Goal: Task Accomplishment & Management: Complete application form

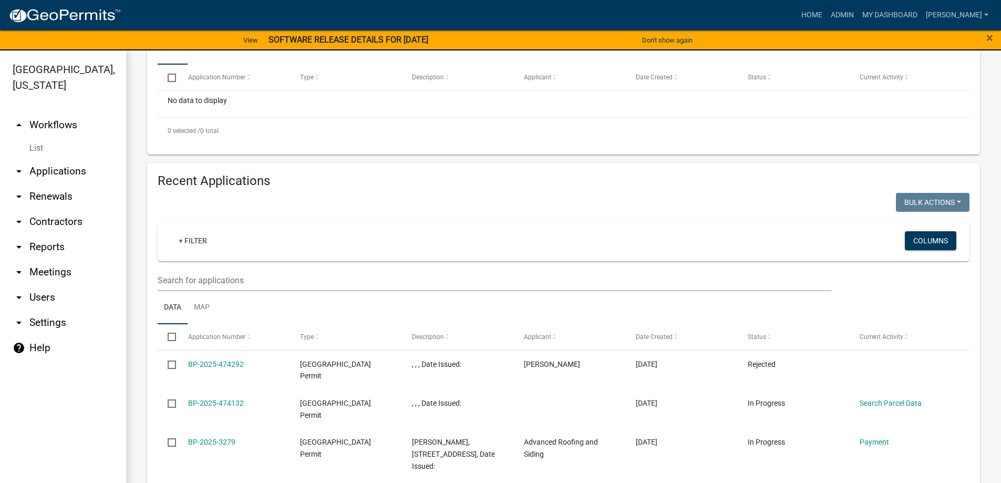
scroll to position [368, 0]
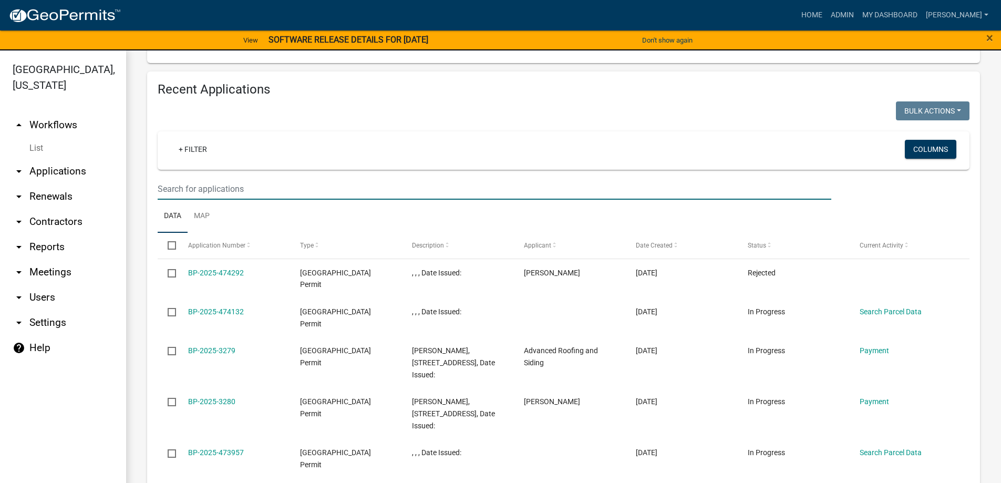
click at [206, 192] on input "text" at bounding box center [494, 189] width 673 height 22
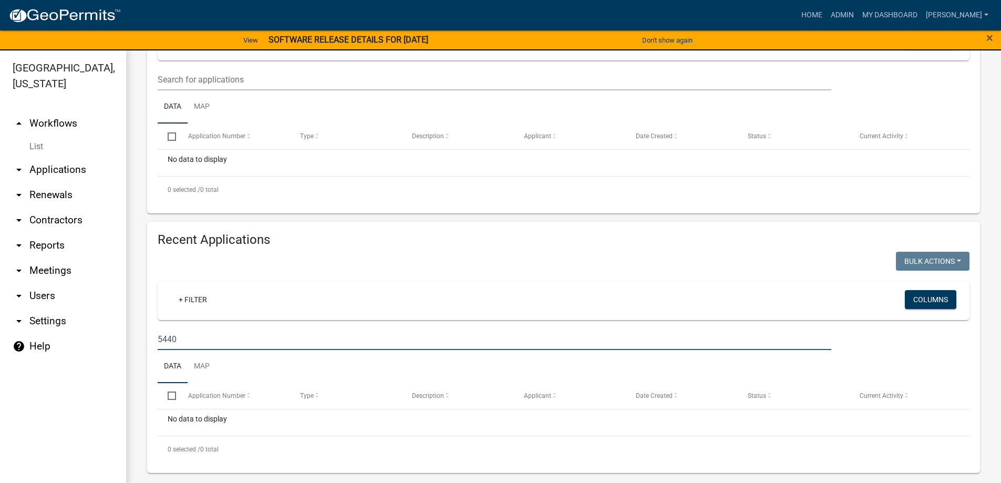
scroll to position [0, 0]
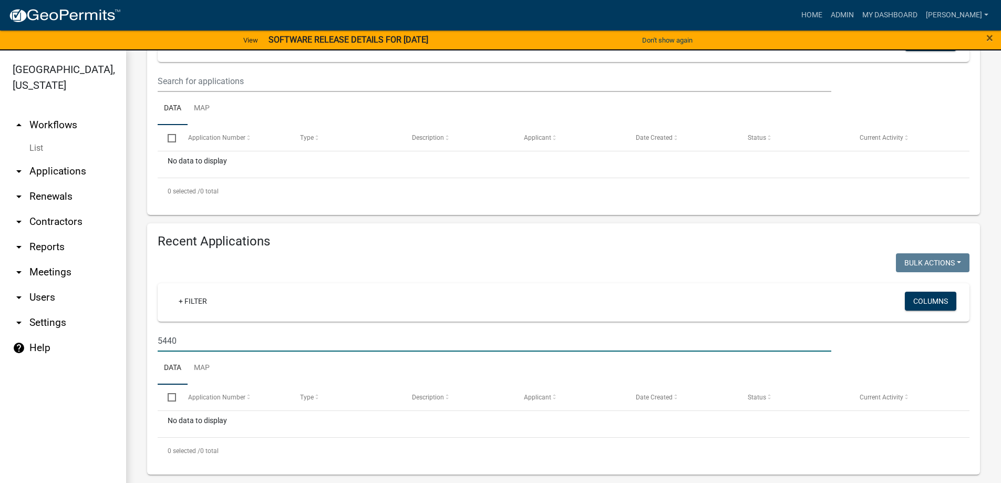
type input "5440"
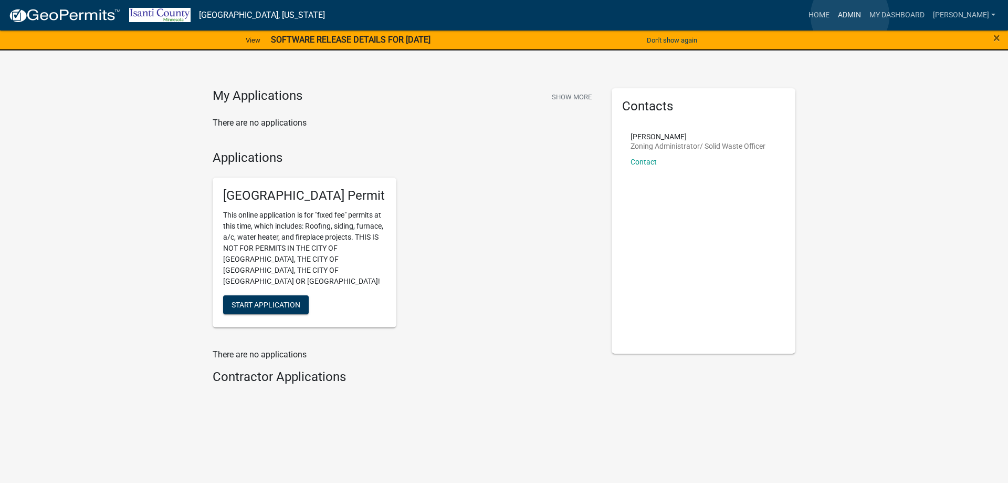
click at [850, 16] on link "Admin" at bounding box center [850, 15] width 32 height 20
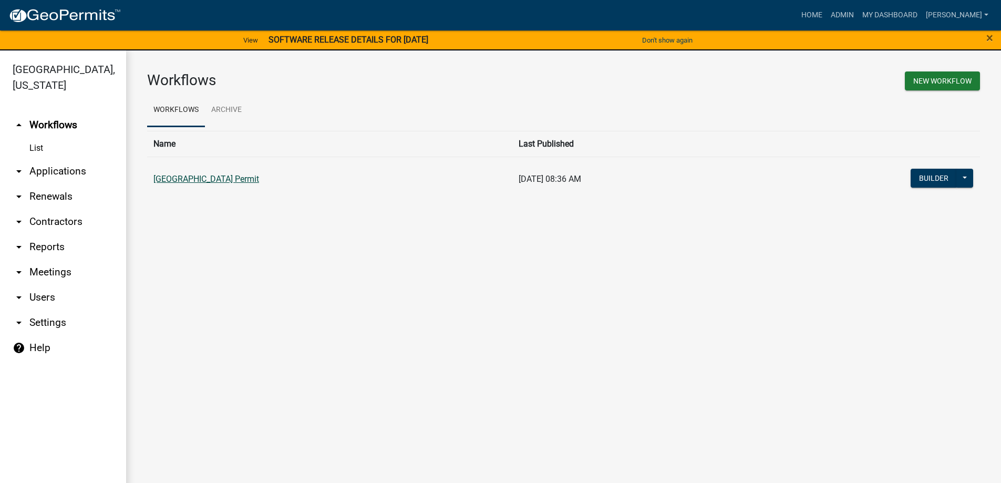
click at [209, 182] on link "[GEOGRAPHIC_DATA] Permit" at bounding box center [206, 179] width 106 height 10
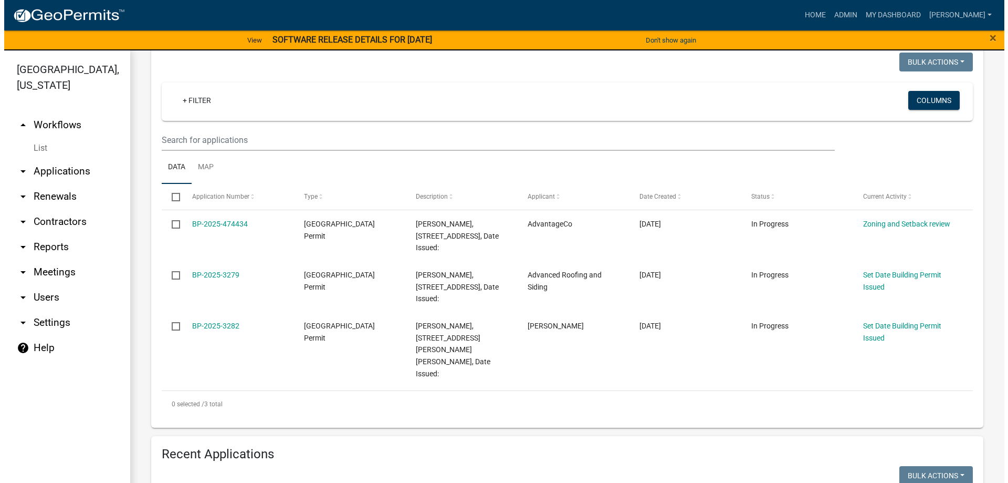
scroll to position [158, 0]
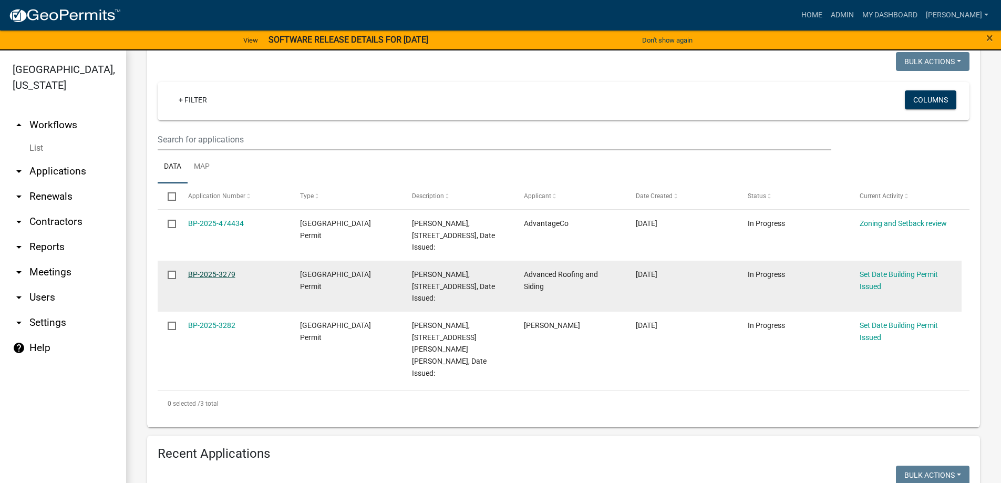
click at [197, 273] on link "BP-2025-3279" at bounding box center [211, 274] width 47 height 8
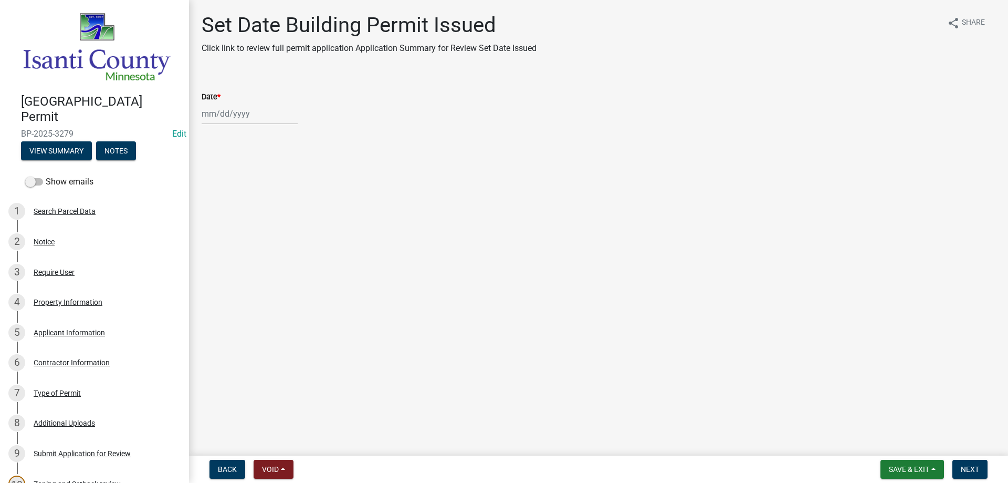
click at [232, 118] on div at bounding box center [250, 114] width 96 height 22
select select "9"
select select "2025"
click at [280, 169] on div "5" at bounding box center [279, 169] width 17 height 17
type input "[DATE]"
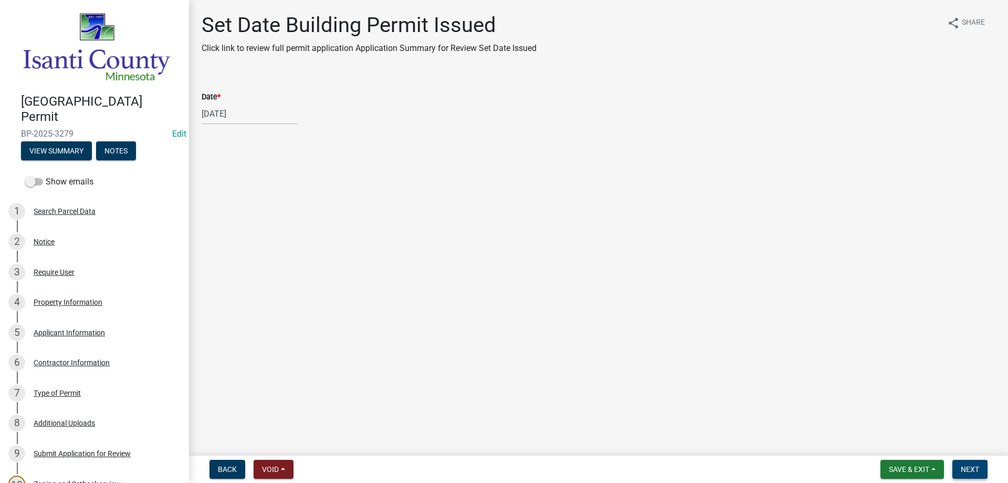
click at [958, 466] on button "Next" at bounding box center [970, 469] width 35 height 19
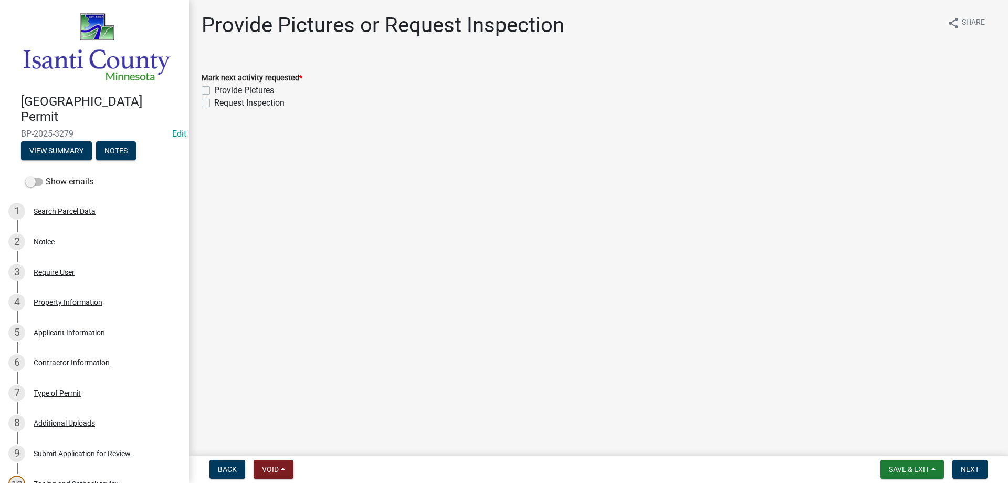
click at [214, 91] on label "Provide Pictures" at bounding box center [244, 90] width 60 height 13
click at [214, 91] on input "Provide Pictures" at bounding box center [217, 87] width 7 height 7
checkbox input "true"
click at [214, 99] on label "Request Inspection" at bounding box center [249, 103] width 70 height 13
click at [214, 99] on input "Request Inspection" at bounding box center [217, 100] width 7 height 7
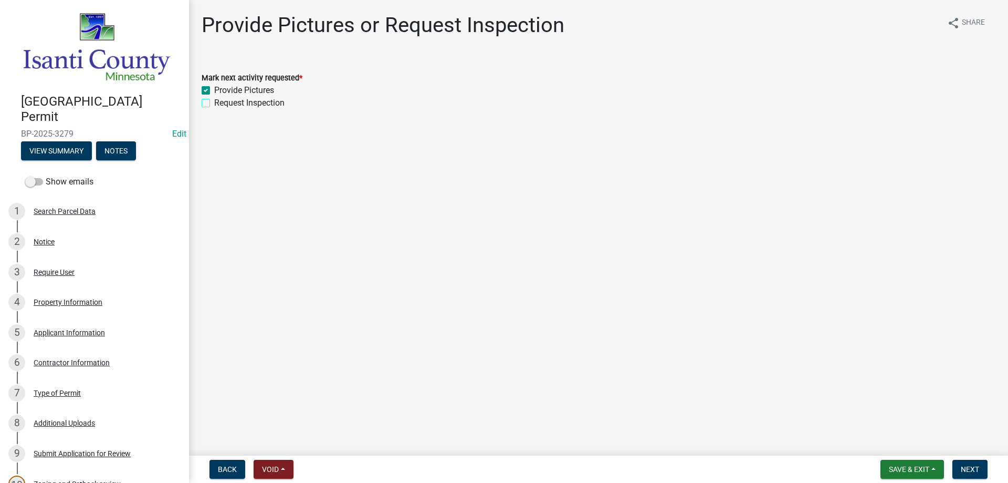
checkbox input "true"
click at [971, 472] on span "Next" at bounding box center [970, 469] width 18 height 8
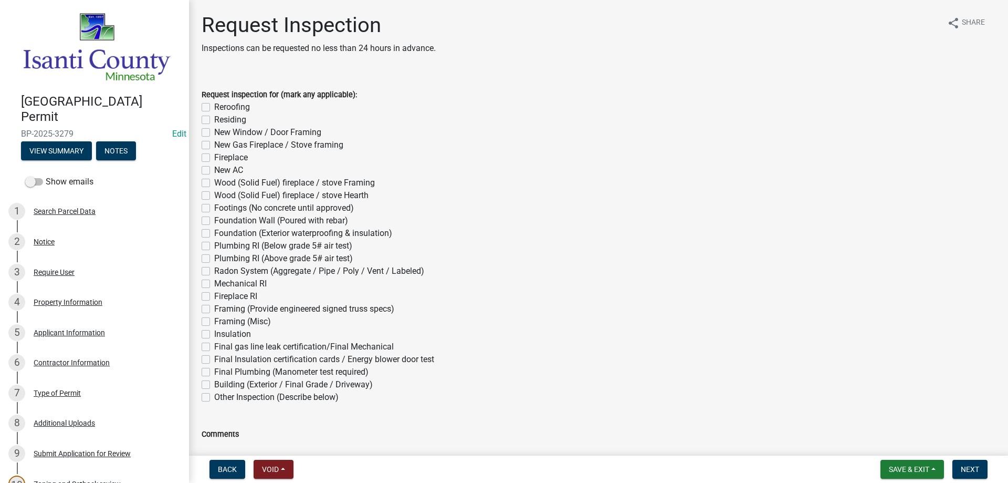
click at [214, 120] on label "Residing" at bounding box center [230, 119] width 32 height 13
click at [214, 120] on input "Residing" at bounding box center [217, 116] width 7 height 7
checkbox input "true"
checkbox input "false"
checkbox input "true"
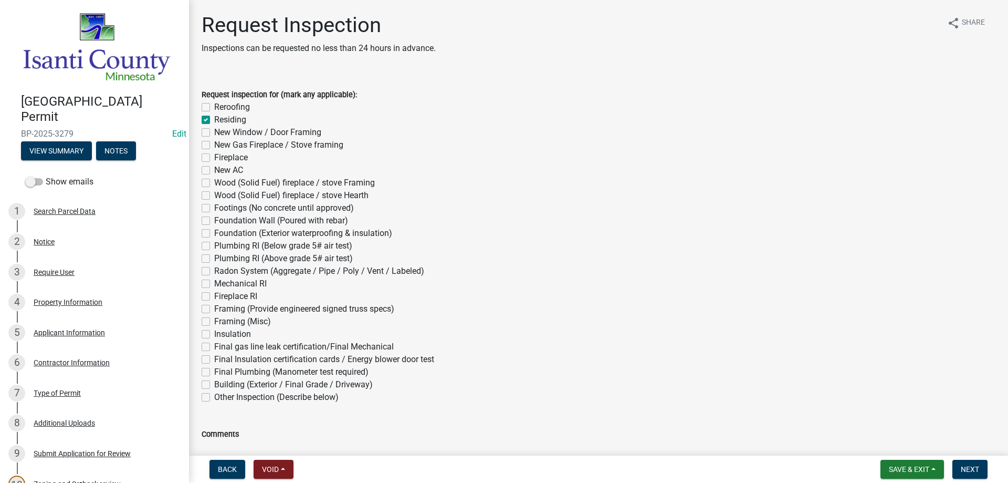
checkbox input "false"
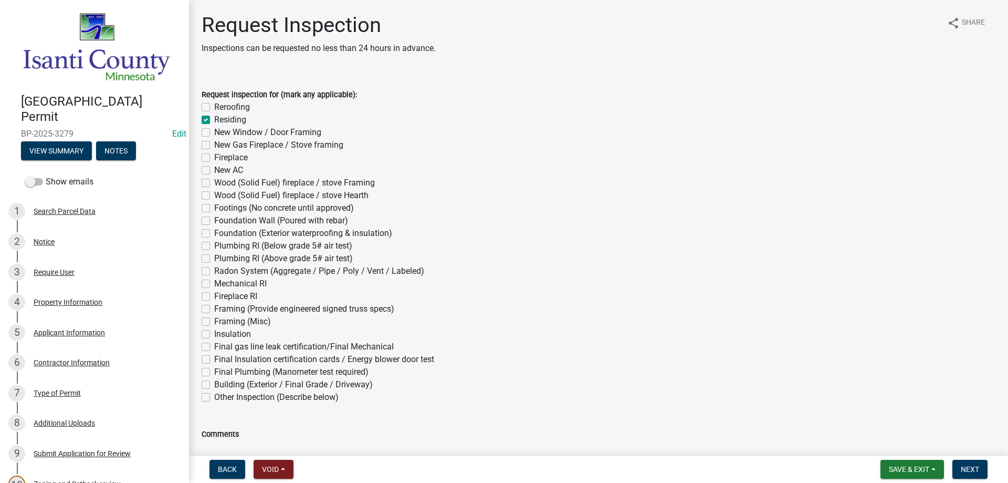
checkbox input "false"
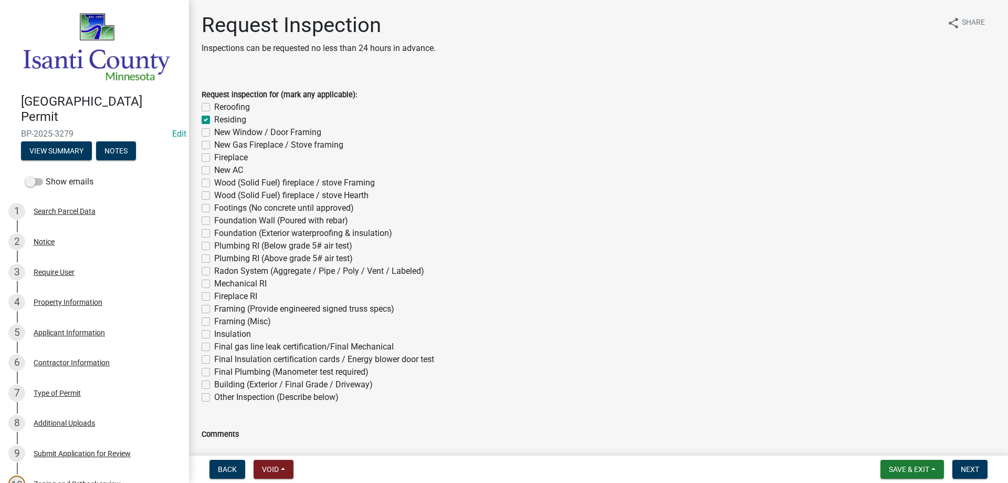
checkbox input "false"
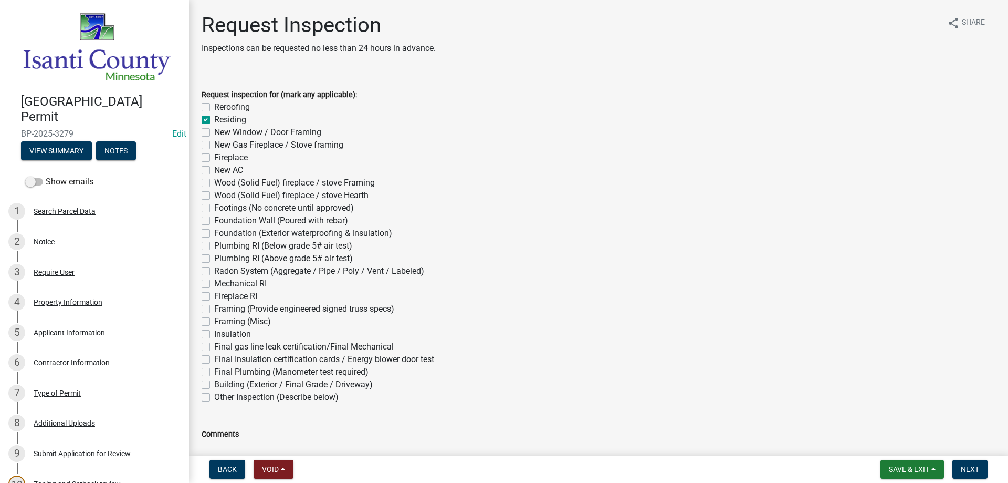
checkbox input "false"
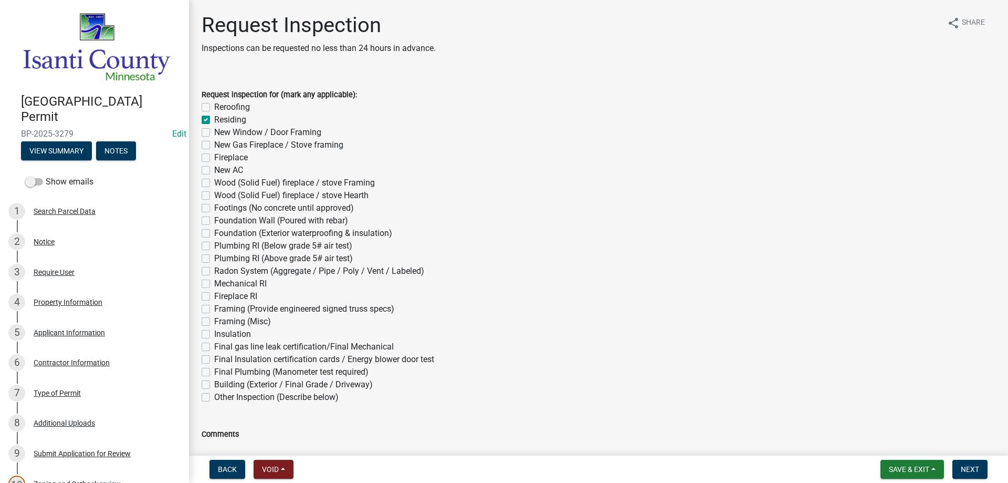
checkbox input "false"
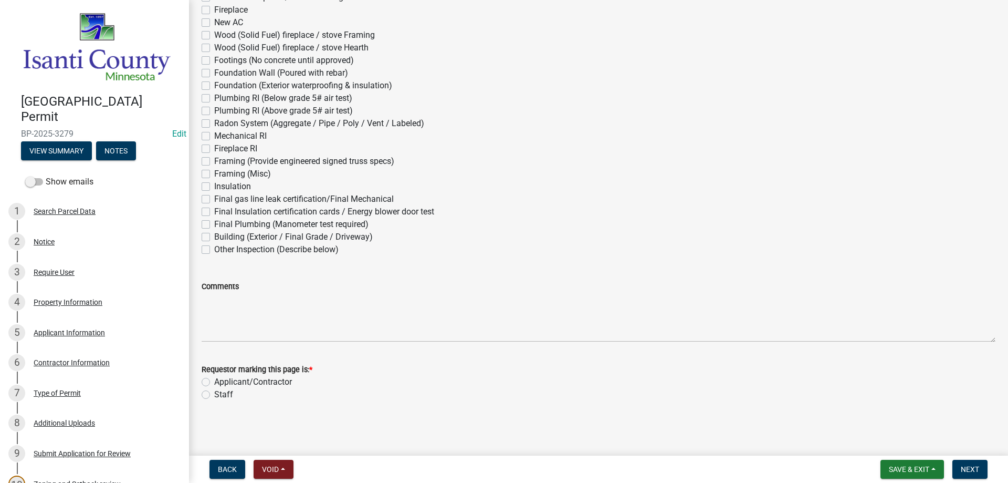
click at [214, 395] on label "Staff" at bounding box center [223, 394] width 19 height 13
click at [214, 395] on input "Staff" at bounding box center [217, 391] width 7 height 7
radio input "true"
click at [918, 471] on span "Save & Exit" at bounding box center [909, 469] width 40 height 8
click at [884, 437] on button "Save & Exit" at bounding box center [902, 441] width 84 height 25
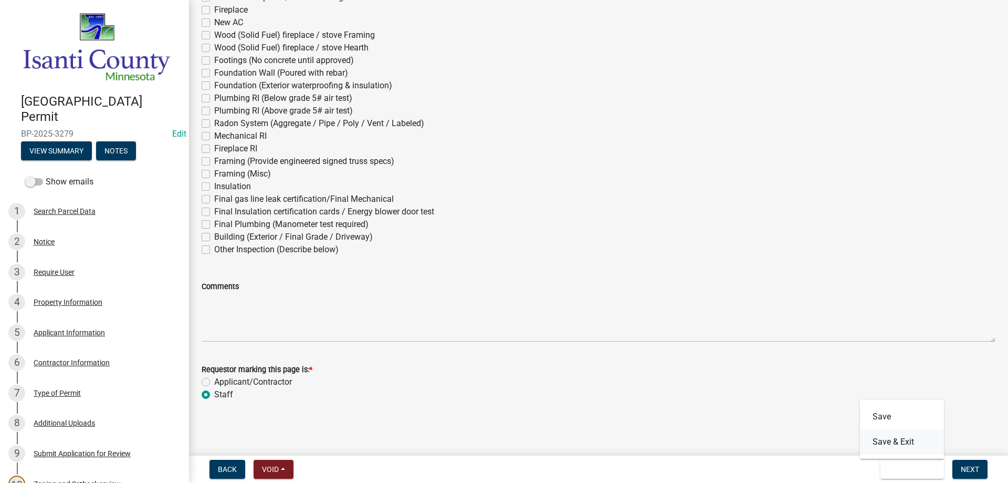
scroll to position [0, 0]
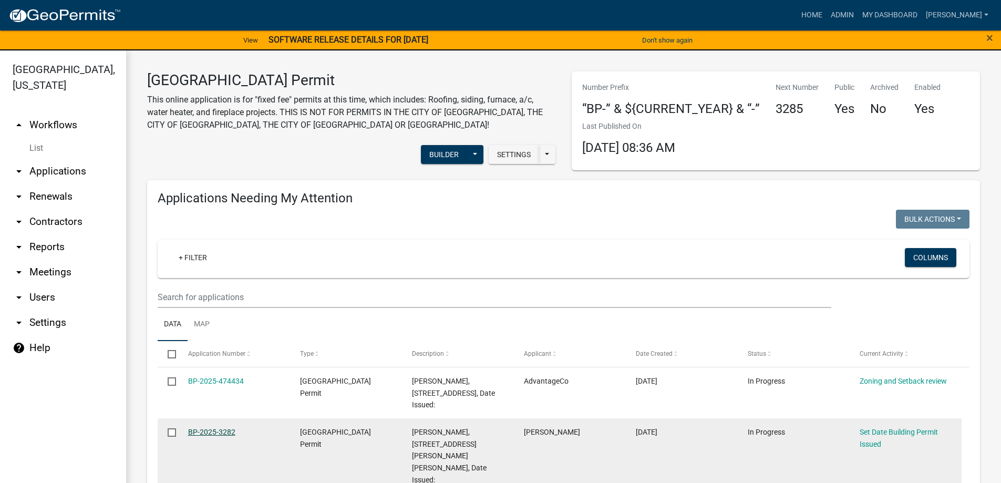
click at [225, 430] on link "BP-2025-3282" at bounding box center [211, 432] width 47 height 8
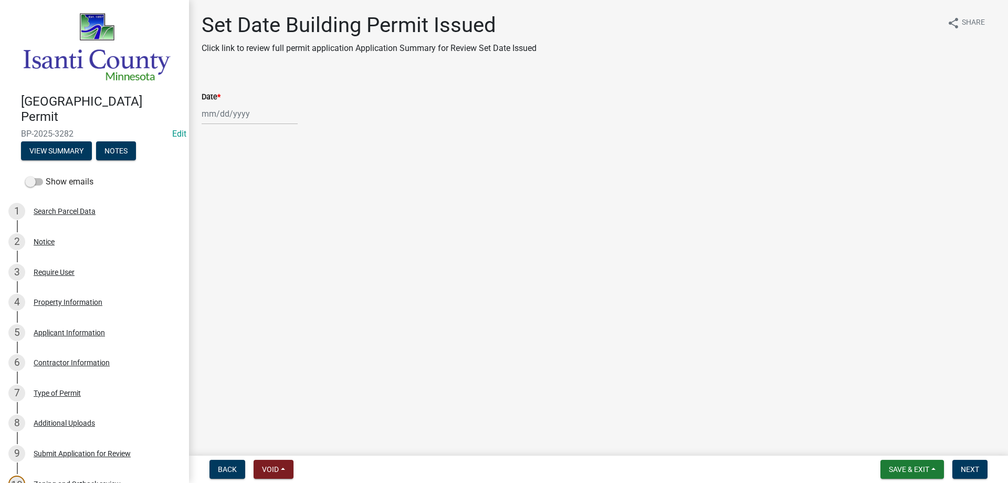
click at [222, 116] on div at bounding box center [250, 114] width 96 height 22
select select "9"
select select "2025"
click at [282, 166] on div "5" at bounding box center [279, 169] width 17 height 17
type input "[DATE]"
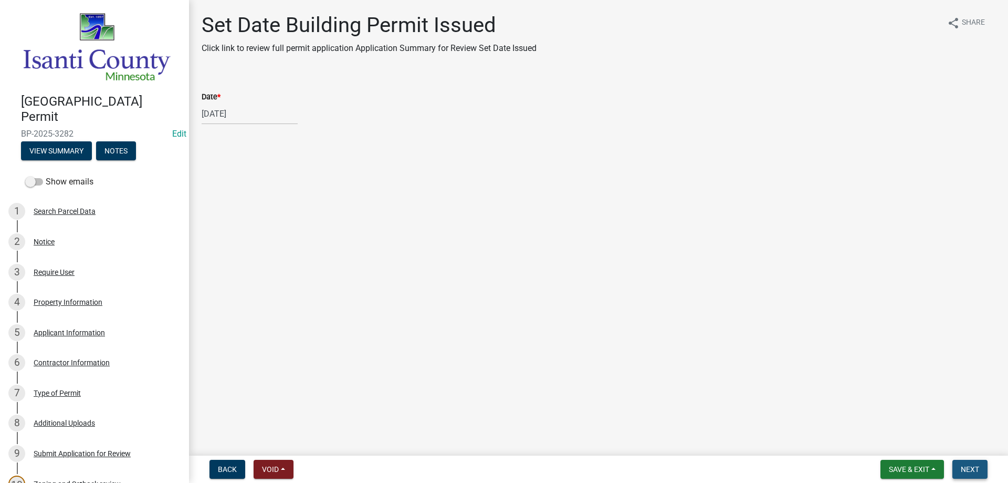
click at [963, 472] on span "Next" at bounding box center [970, 469] width 18 height 8
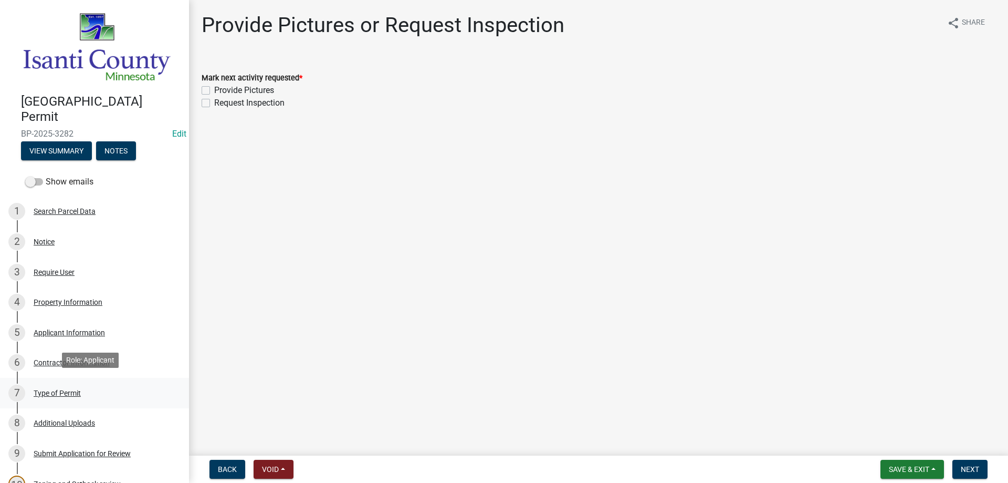
click at [72, 389] on div "Type of Permit" at bounding box center [57, 392] width 47 height 7
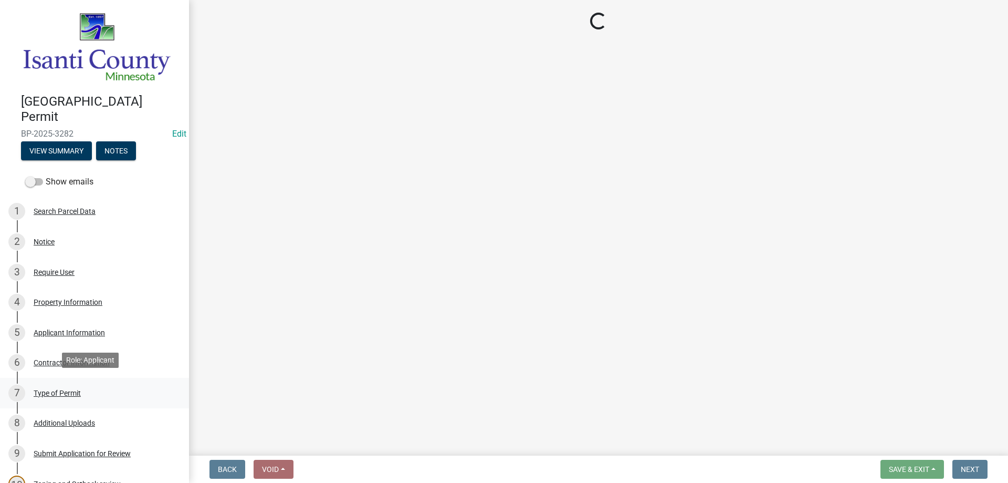
select select "eb4da8a3-282e-4d3e-a231-485219132635"
select select "0ece82dd-c883-4950-aa67-9a99a4f1235b"
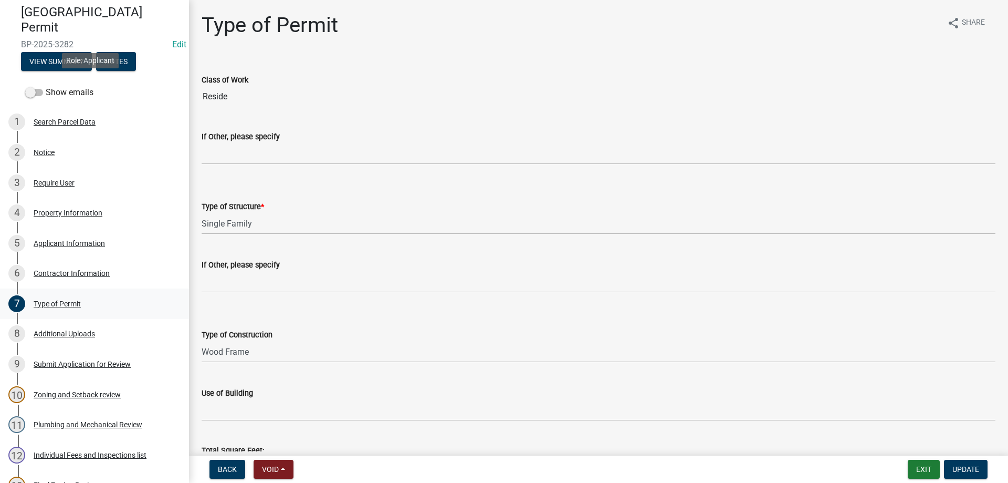
scroll to position [315, 0]
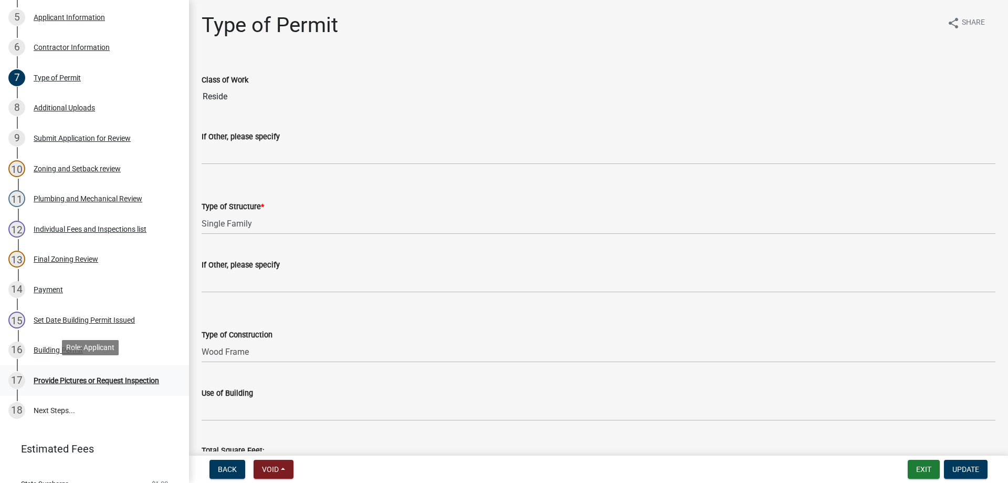
click at [73, 379] on div "Provide Pictures or Request Inspection" at bounding box center [97, 380] width 126 height 7
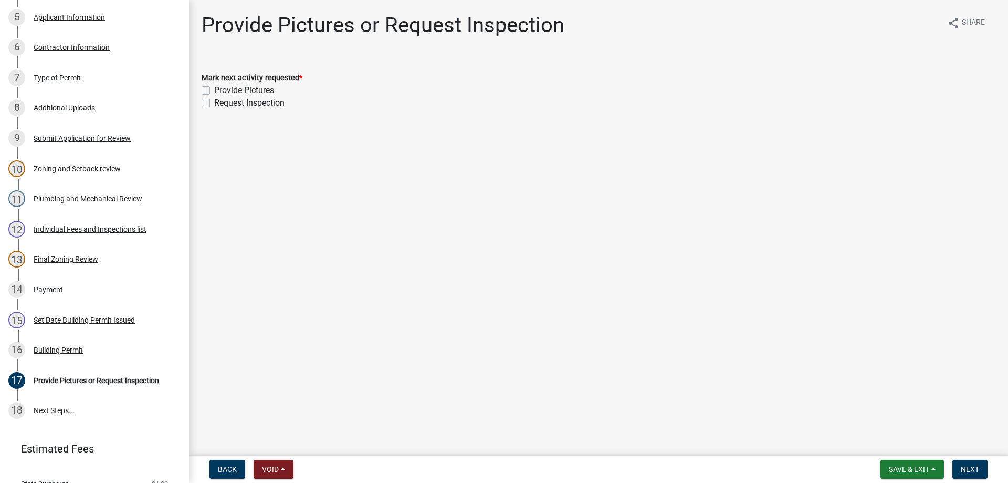
click at [214, 92] on label "Provide Pictures" at bounding box center [244, 90] width 60 height 13
click at [214, 91] on input "Provide Pictures" at bounding box center [217, 87] width 7 height 7
checkbox input "true"
click at [214, 101] on label "Request Inspection" at bounding box center [249, 103] width 70 height 13
click at [214, 101] on input "Request Inspection" at bounding box center [217, 100] width 7 height 7
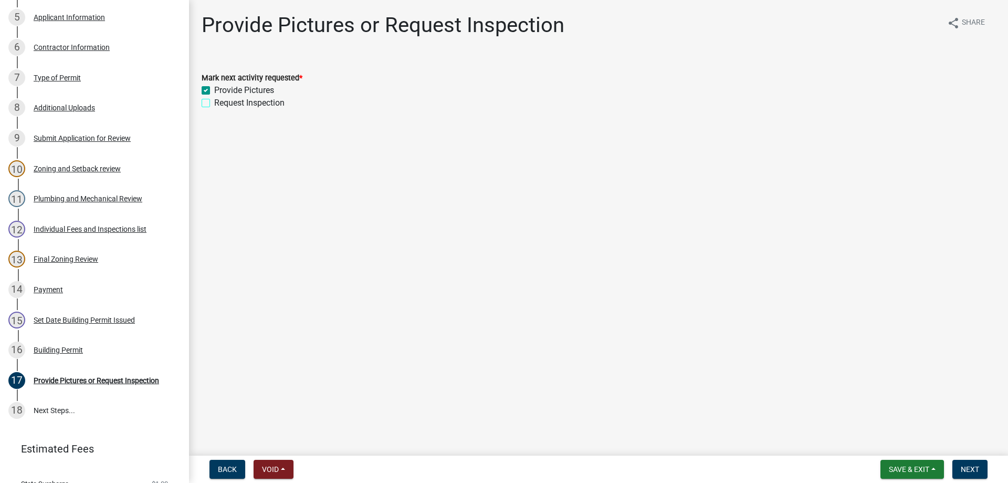
checkbox input "true"
click at [964, 473] on span "Next" at bounding box center [970, 469] width 18 height 8
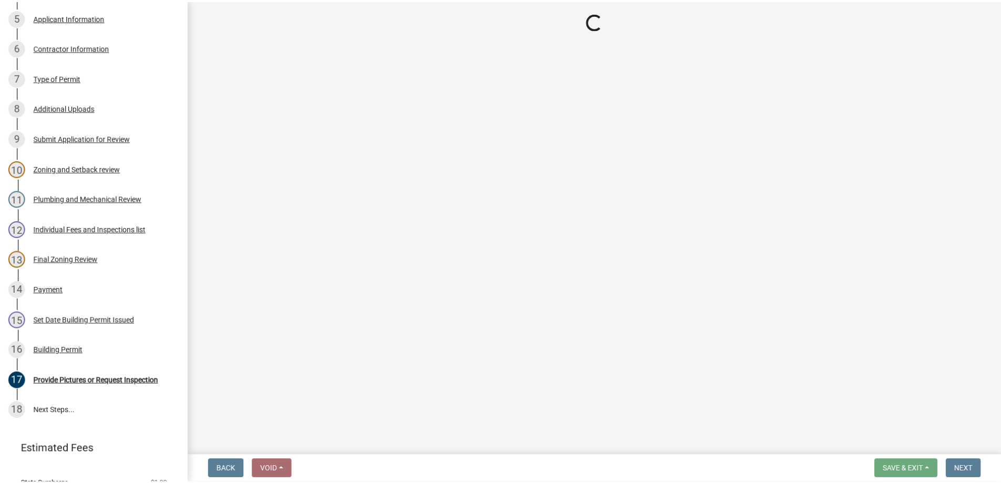
scroll to position [406, 0]
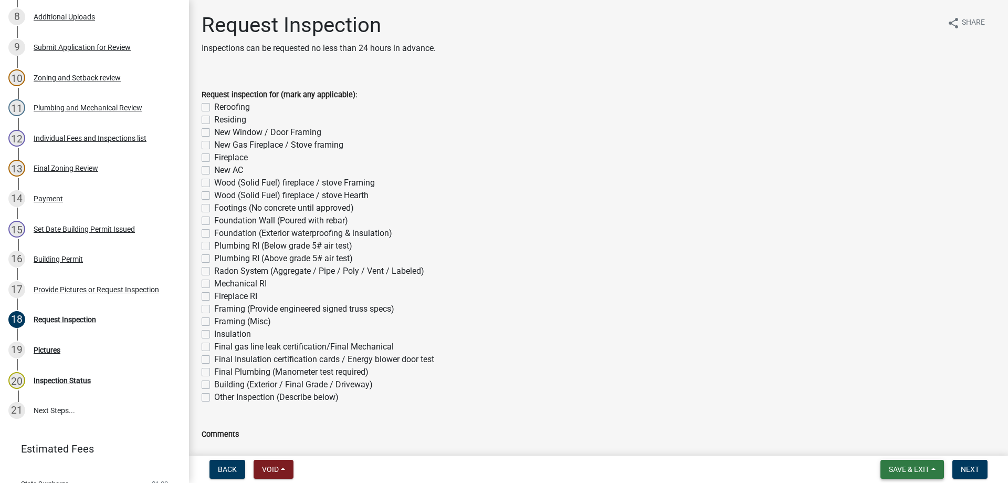
click at [919, 467] on span "Save & Exit" at bounding box center [909, 469] width 40 height 8
click at [896, 439] on button "Save & Exit" at bounding box center [902, 441] width 84 height 25
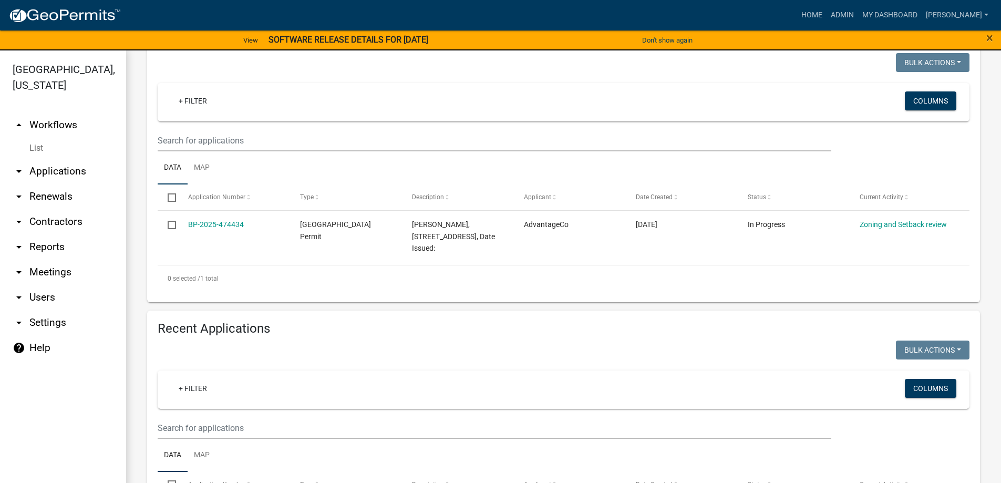
scroll to position [158, 0]
